Goal: Task Accomplishment & Management: Manage account settings

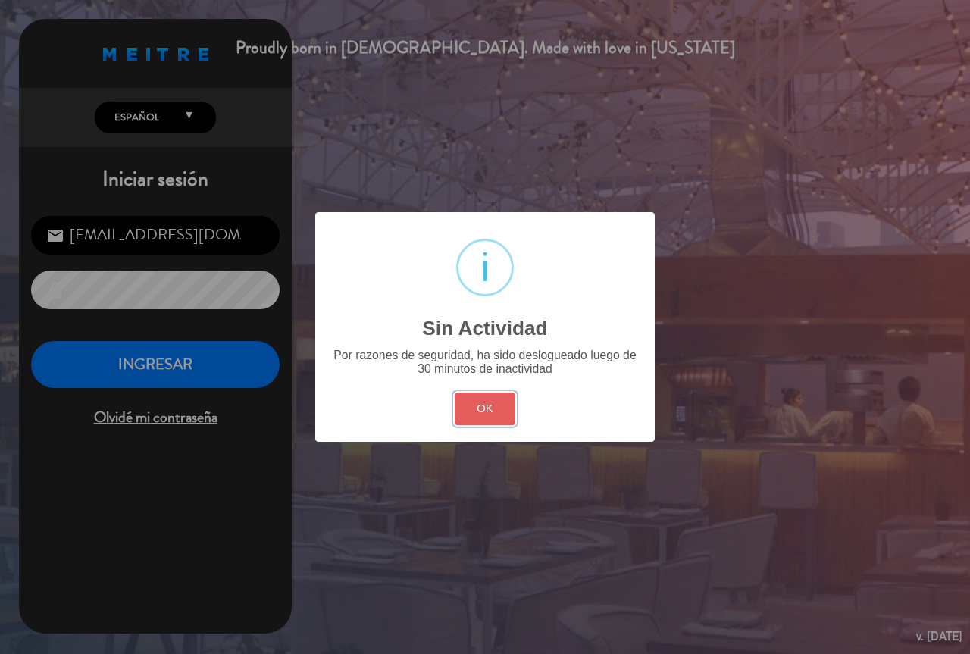
click at [500, 405] on button "OK" at bounding box center [484, 408] width 61 height 33
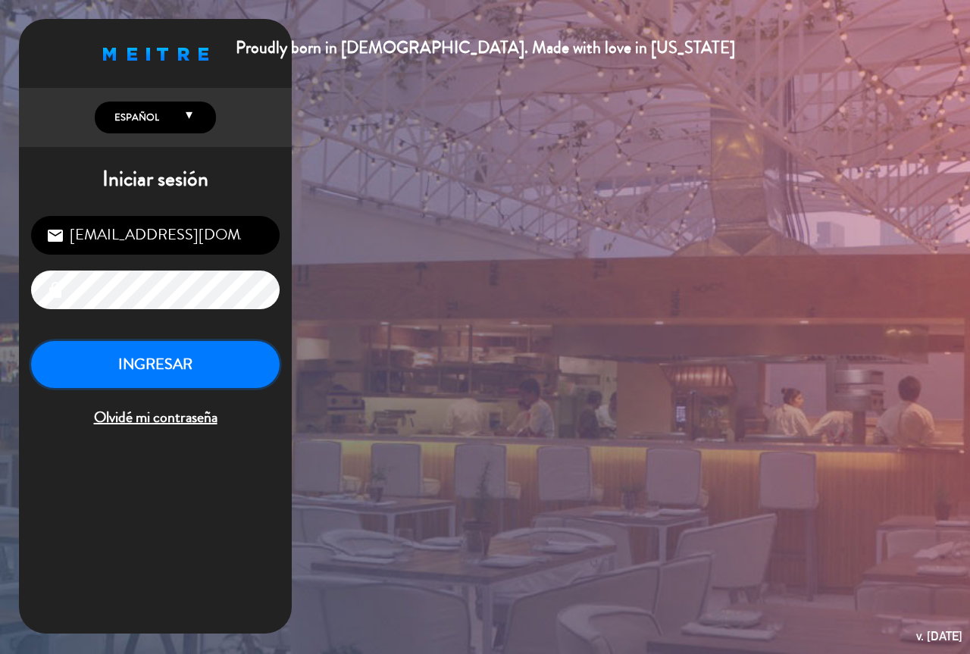
click at [195, 358] on button "INGRESAR" at bounding box center [155, 365] width 248 height 48
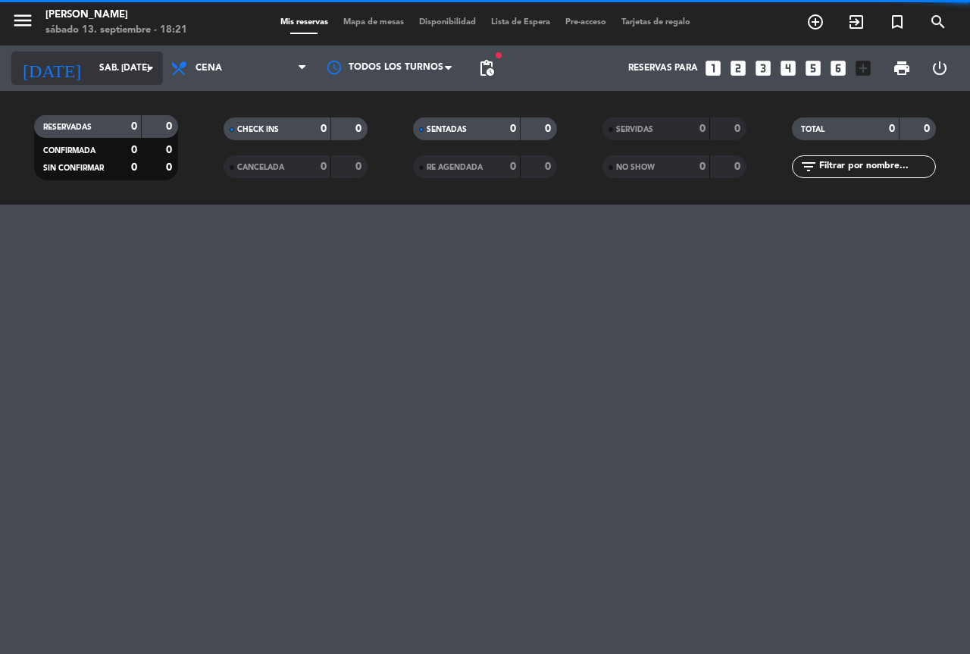
click at [114, 67] on input "sáb. [DATE]" at bounding box center [152, 68] width 120 height 26
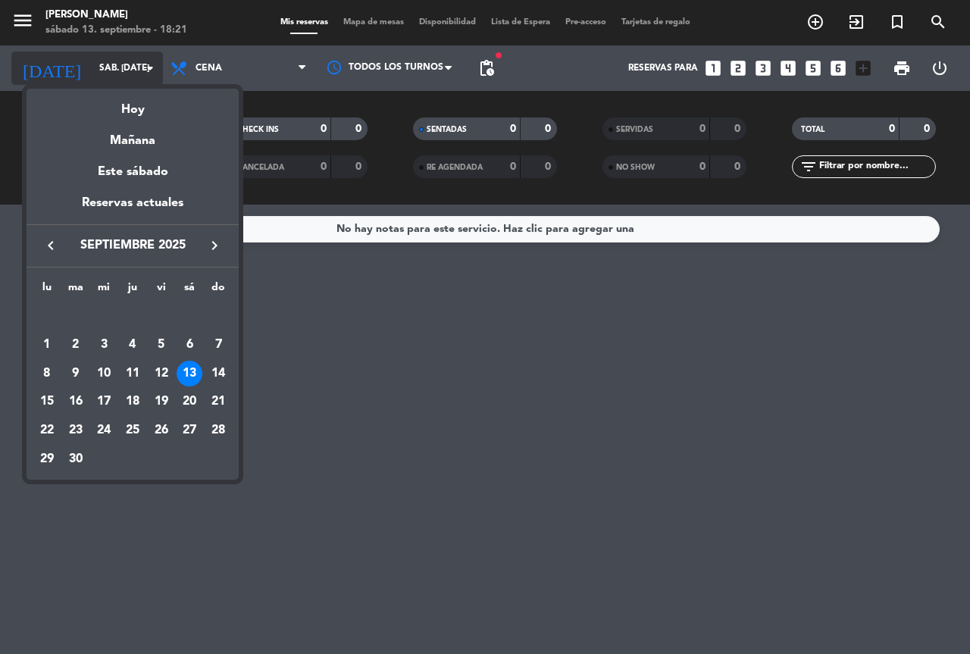
click at [114, 67] on div at bounding box center [485, 327] width 970 height 654
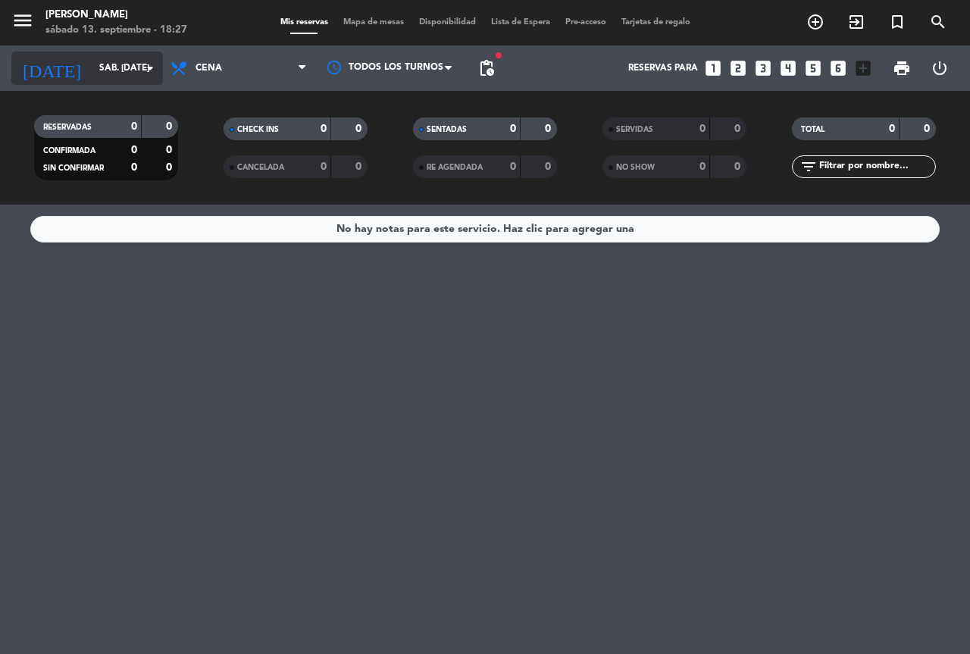
click at [92, 59] on input "sáb. [DATE]" at bounding box center [152, 68] width 120 height 26
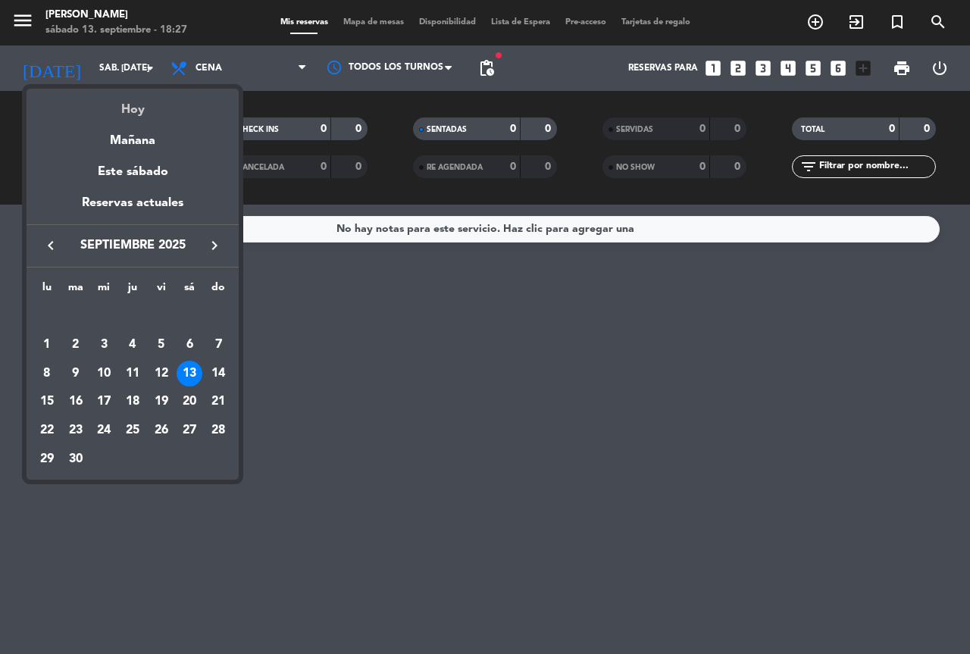
click at [139, 105] on div "Hoy" at bounding box center [133, 104] width 212 height 31
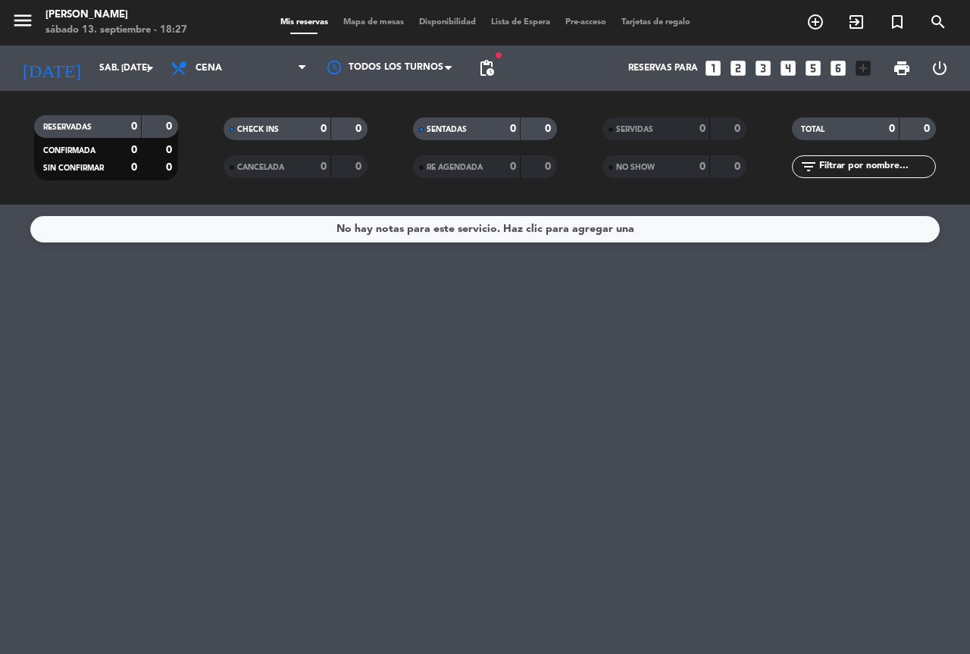
click at [538, 36] on div "menu [PERSON_NAME] del Fuego sábado 13. septiembre - 18:27 Mis reservas Mapa de…" at bounding box center [485, 22] width 970 height 45
click at [496, 18] on span "Lista de Espera" at bounding box center [520, 22] width 74 height 8
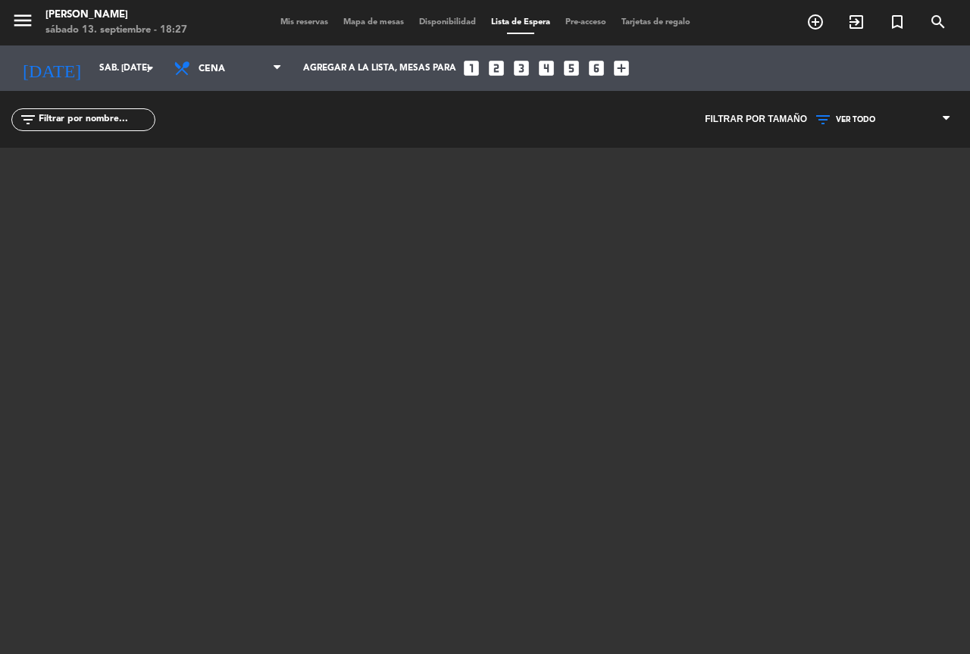
click at [293, 20] on span "Mis reservas" at bounding box center [304, 22] width 63 height 8
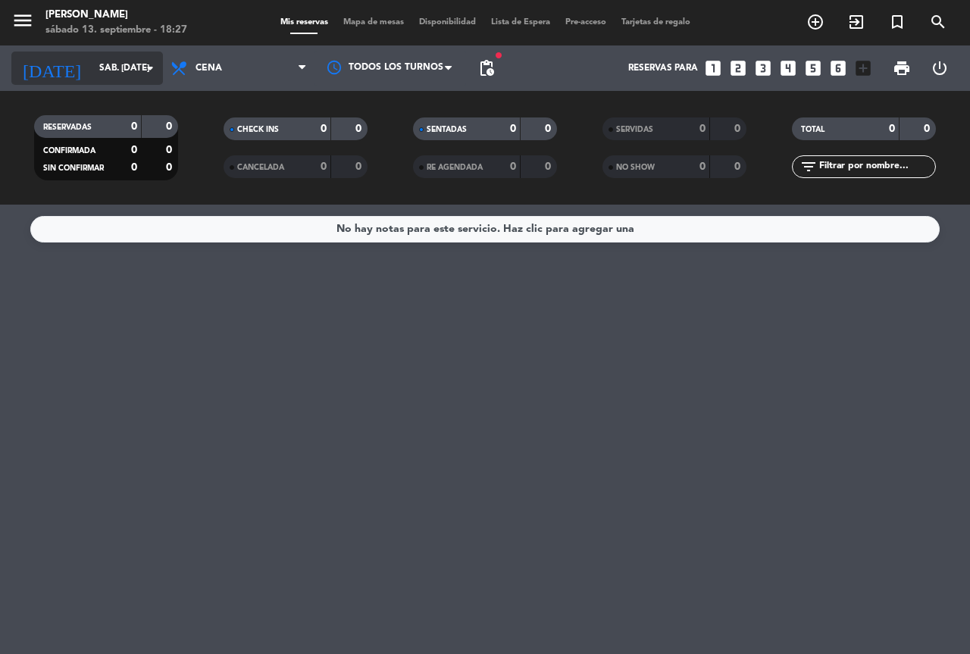
click at [92, 67] on input "sáb. [DATE]" at bounding box center [152, 68] width 120 height 26
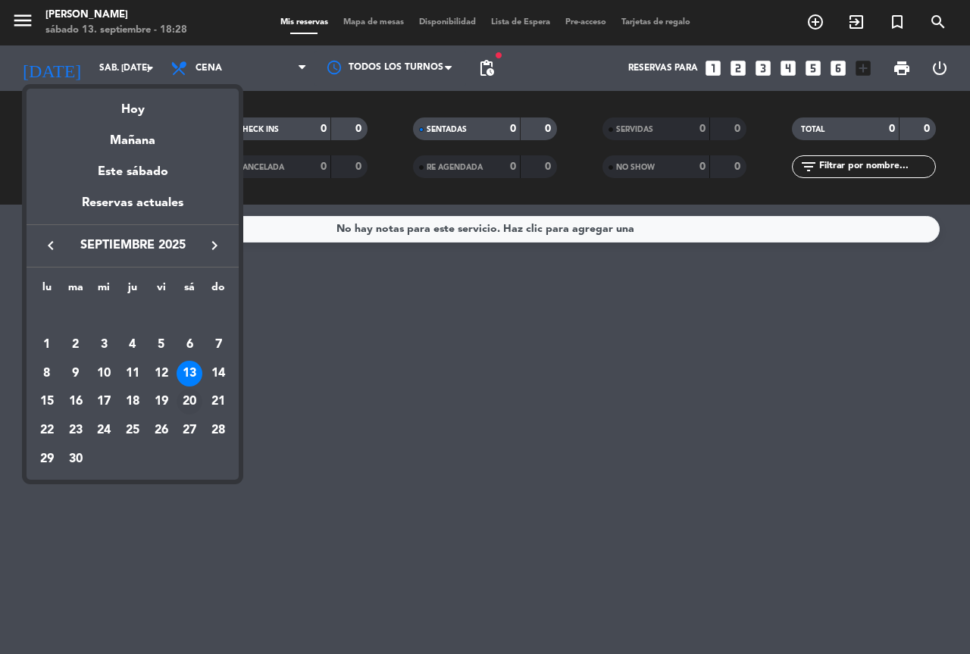
click at [187, 395] on div "20" at bounding box center [189, 402] width 26 height 26
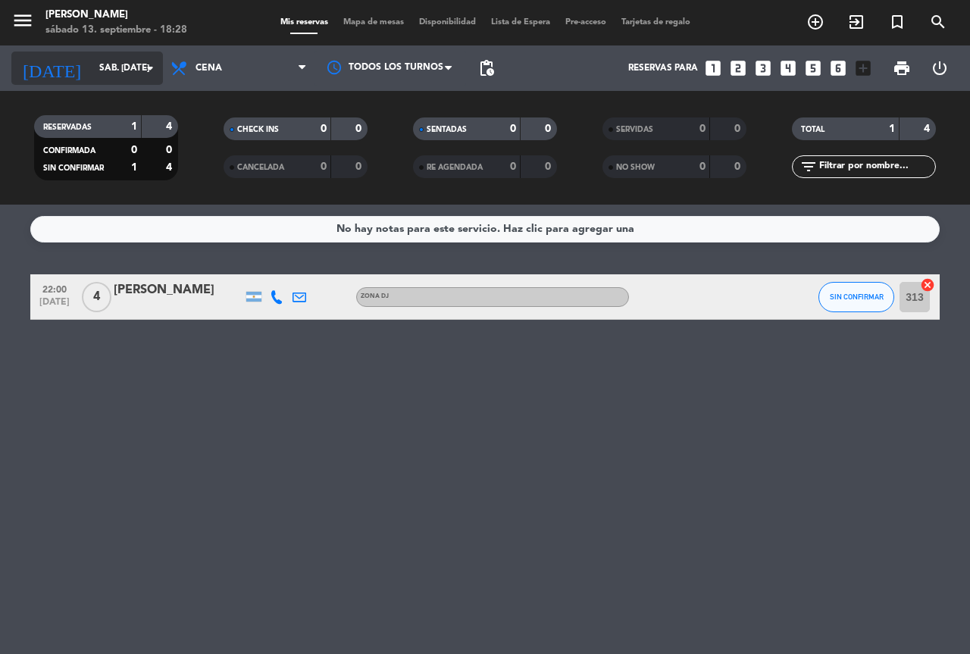
click at [111, 71] on input "sáb. [DATE]" at bounding box center [152, 68] width 120 height 26
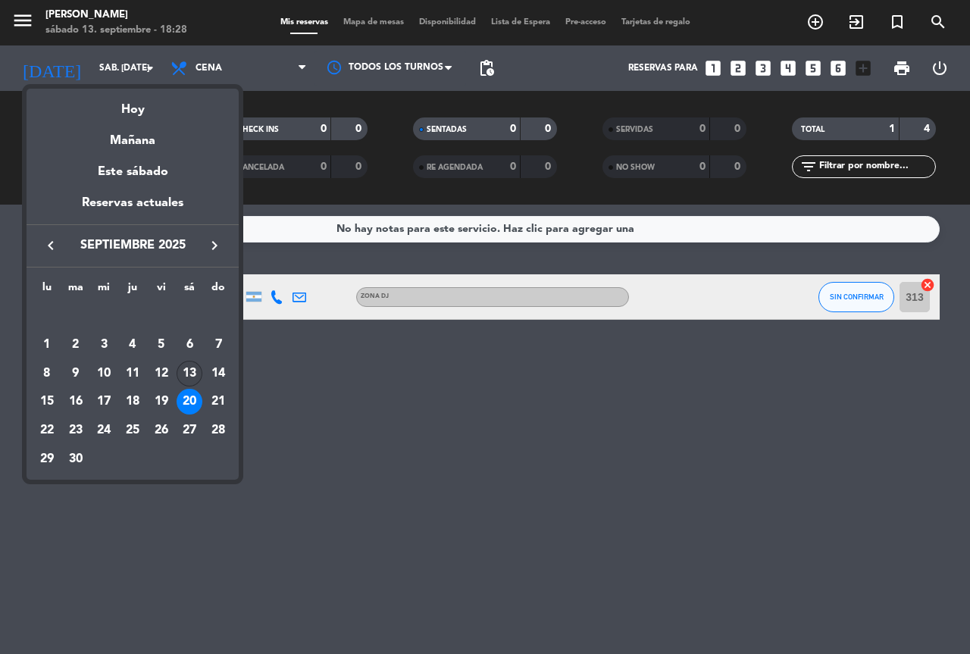
click at [196, 370] on div "13" at bounding box center [189, 374] width 26 height 26
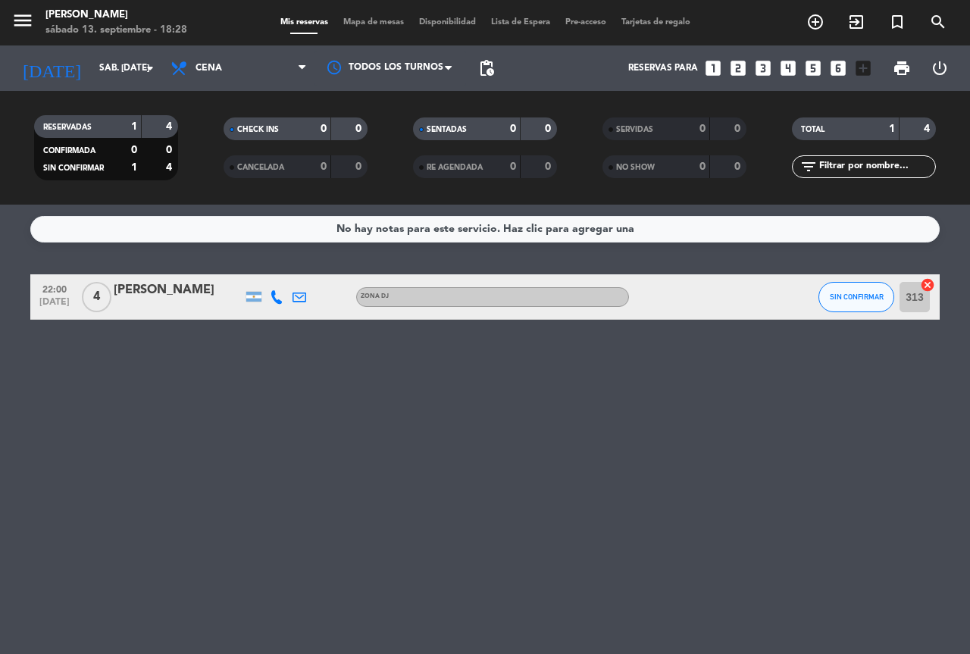
type input "sáb. [DATE]"
